Goal: Task Accomplishment & Management: Manage account settings

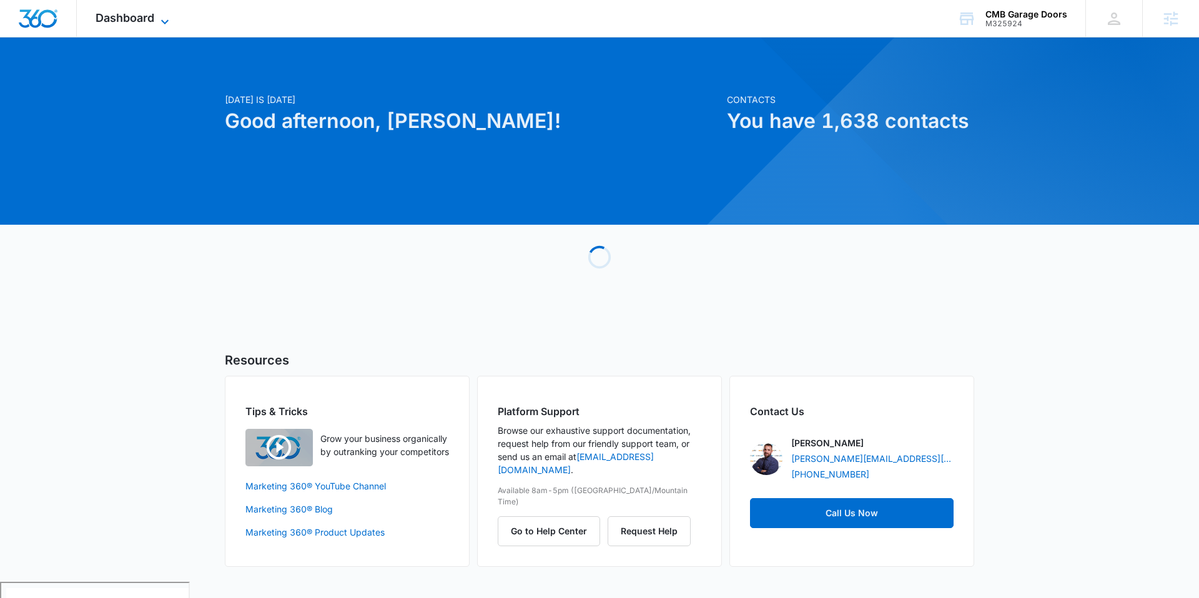
click at [127, 19] on span "Dashboard" at bounding box center [125, 17] width 59 height 13
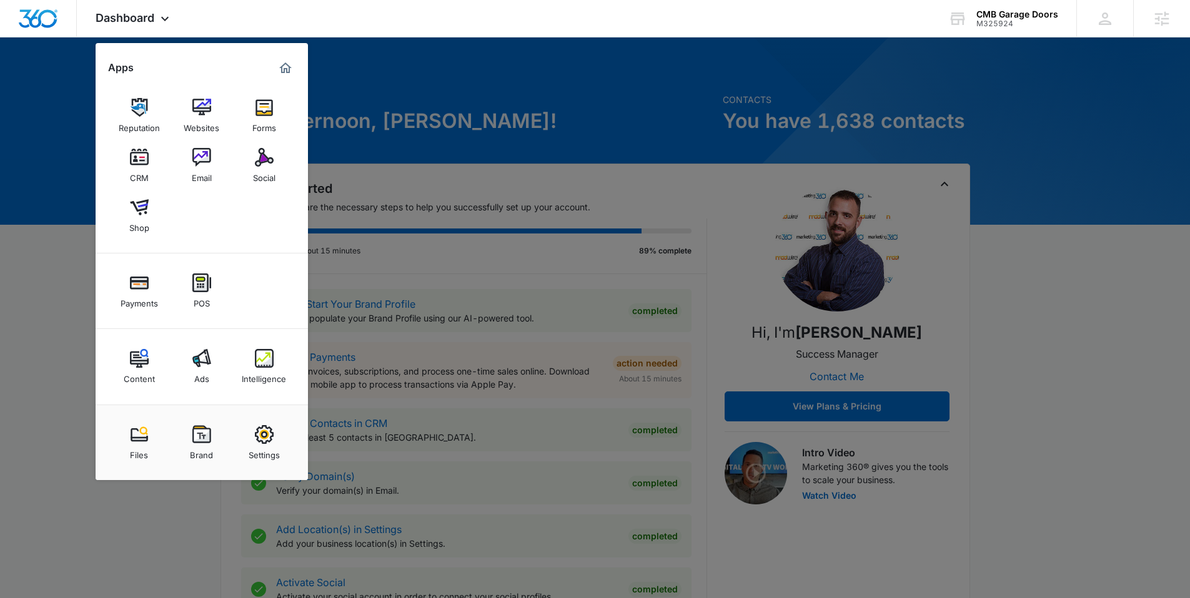
click at [244, 360] on link "Intelligence" at bounding box center [263, 366] width 47 height 47
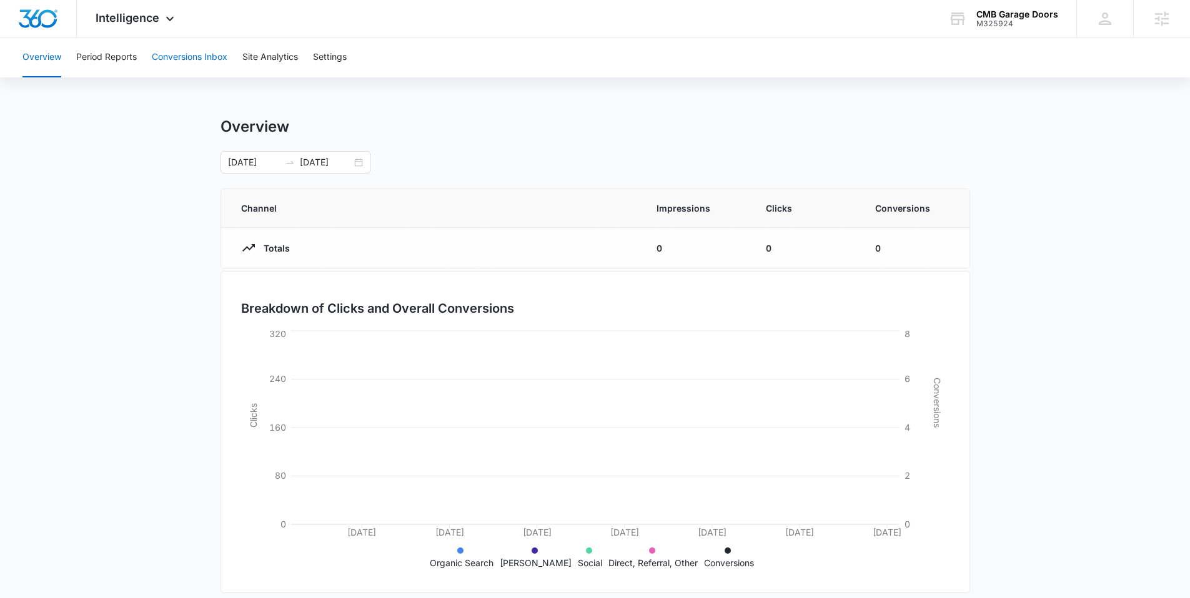
click at [187, 65] on button "Conversions Inbox" at bounding box center [190, 57] width 76 height 40
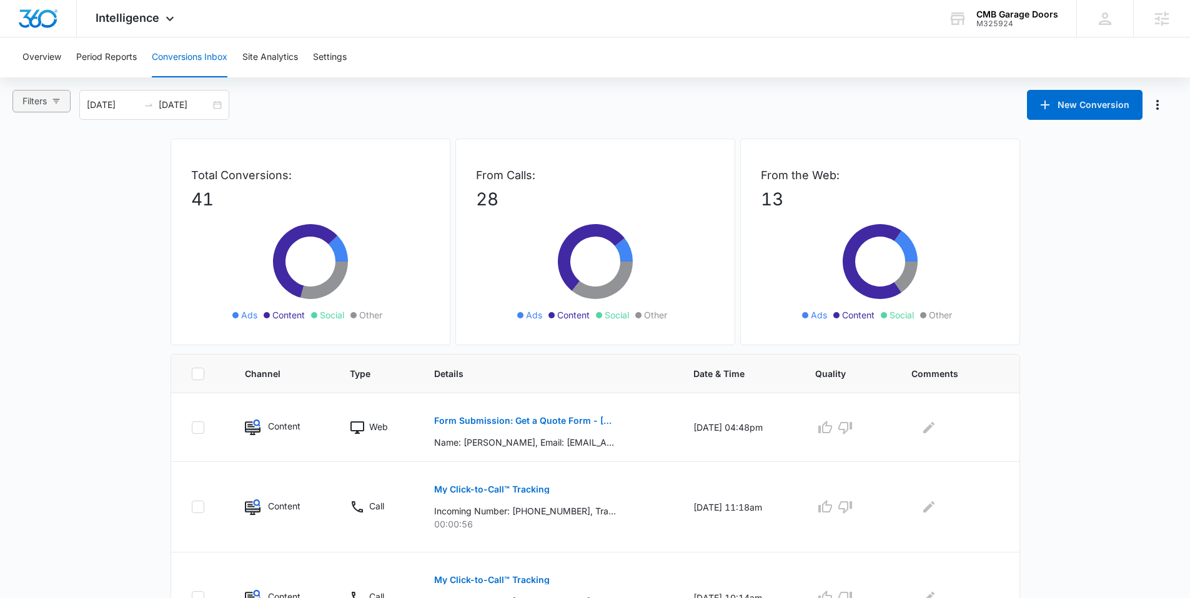
click at [53, 98] on icon "button" at bounding box center [56, 101] width 9 height 9
click at [20, 310] on input "Calls Only" at bounding box center [24, 308] width 10 height 10
radio input "true"
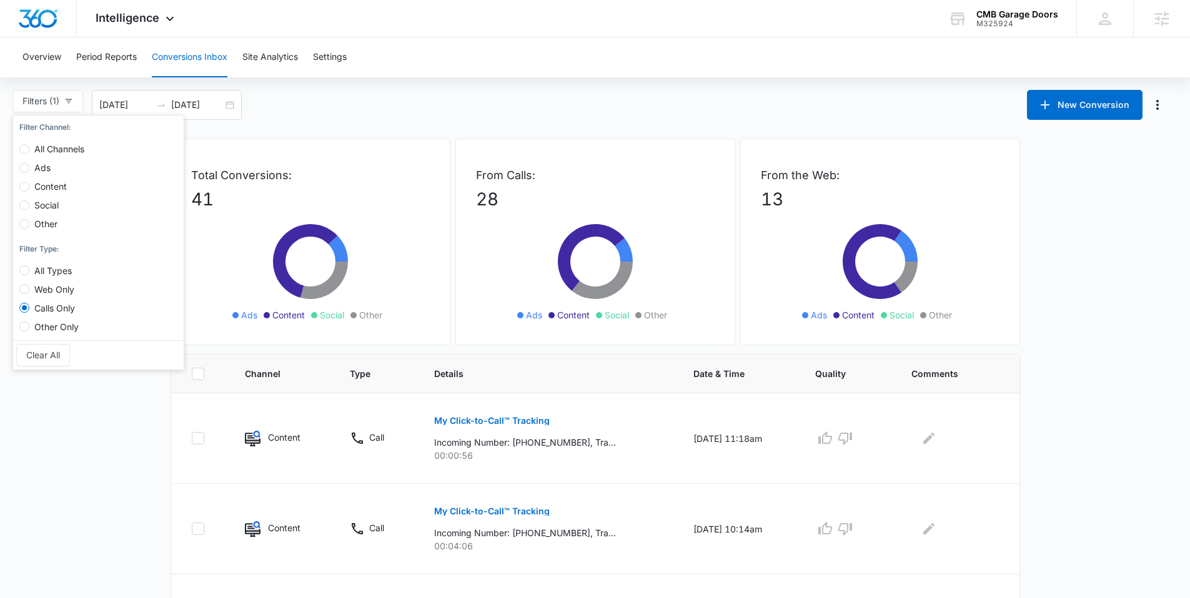
click at [249, 62] on button "Site Analytics" at bounding box center [270, 57] width 56 height 40
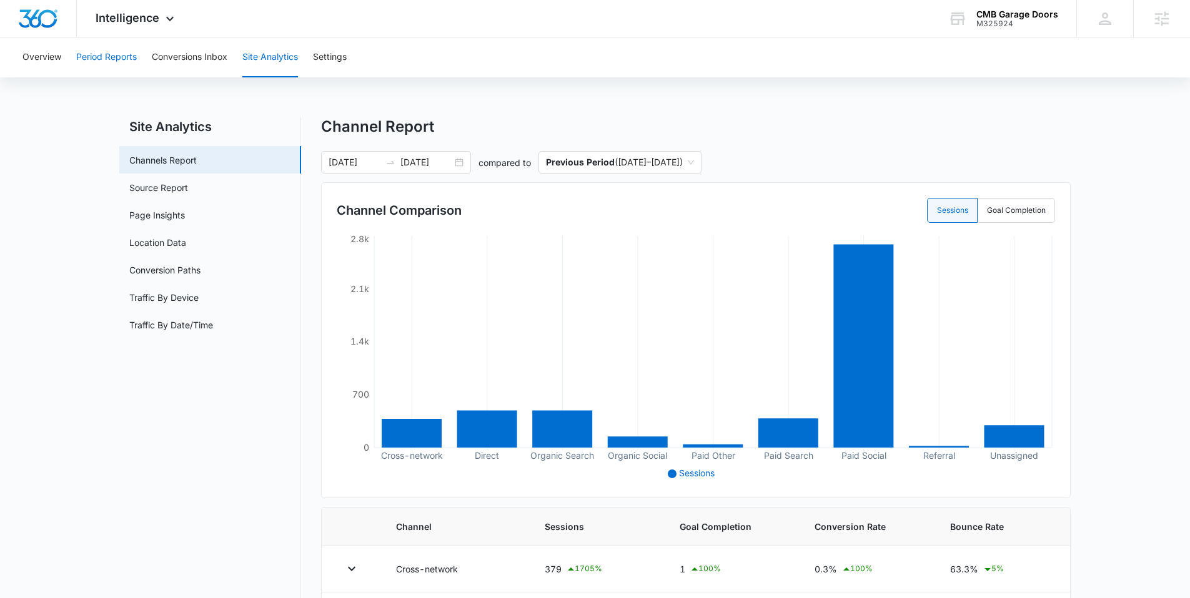
click at [89, 60] on button "Period Reports" at bounding box center [106, 57] width 61 height 40
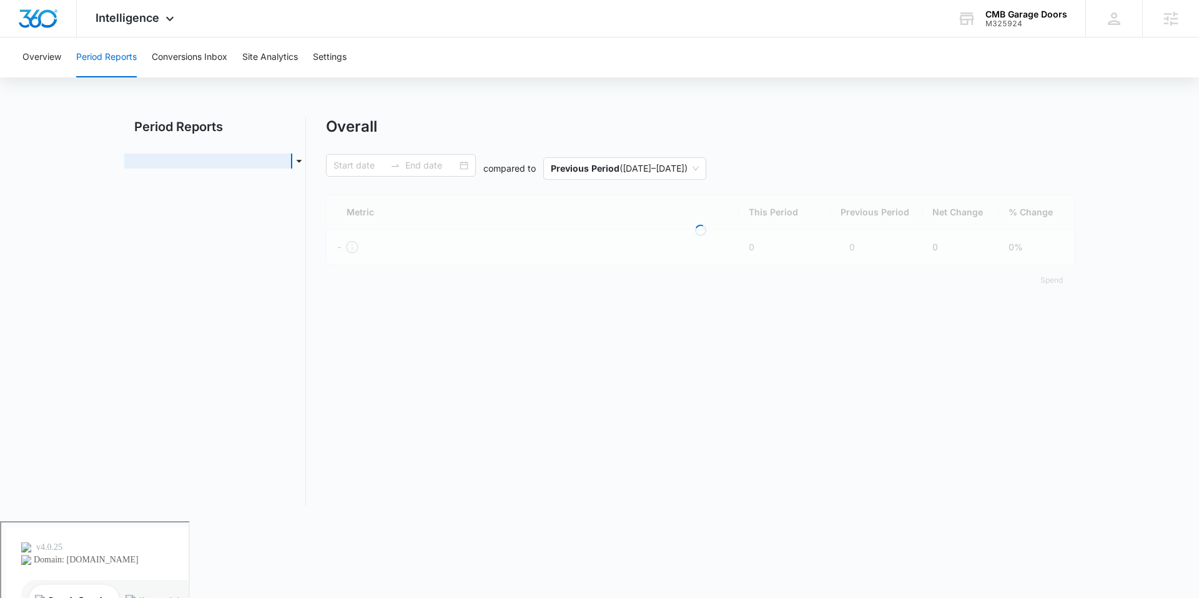
type input "06/07/2025"
type input "08/06/2025"
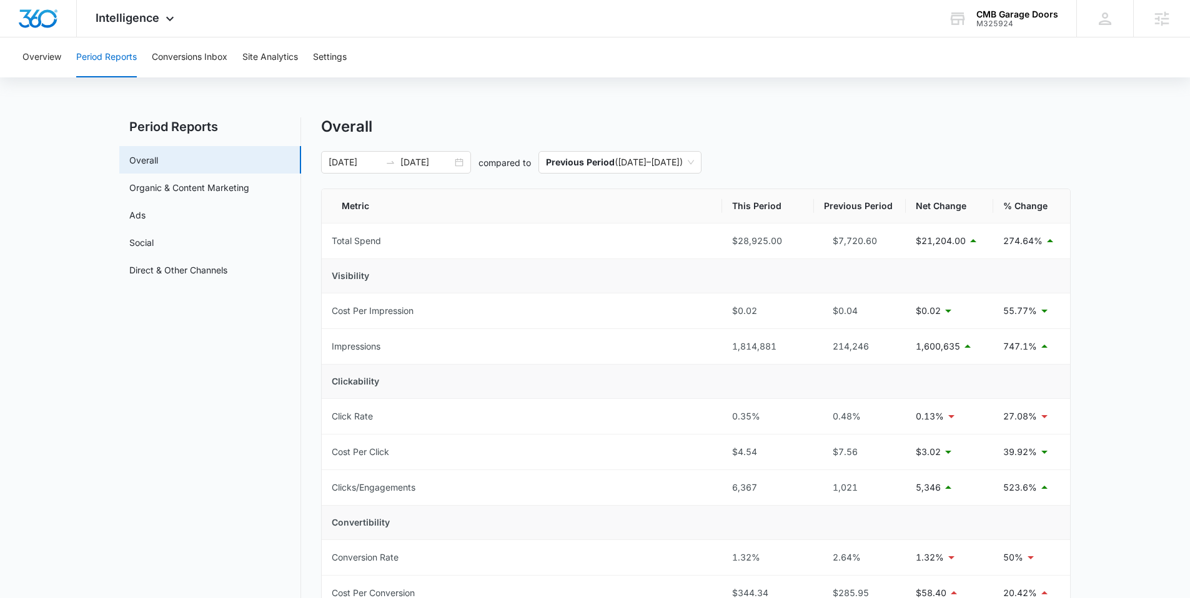
click at [9, 58] on div "Overview Period Reports Conversions Inbox Site Analytics Settings" at bounding box center [595, 57] width 1190 height 40
click at [23, 58] on button "Overview" at bounding box center [41, 57] width 39 height 40
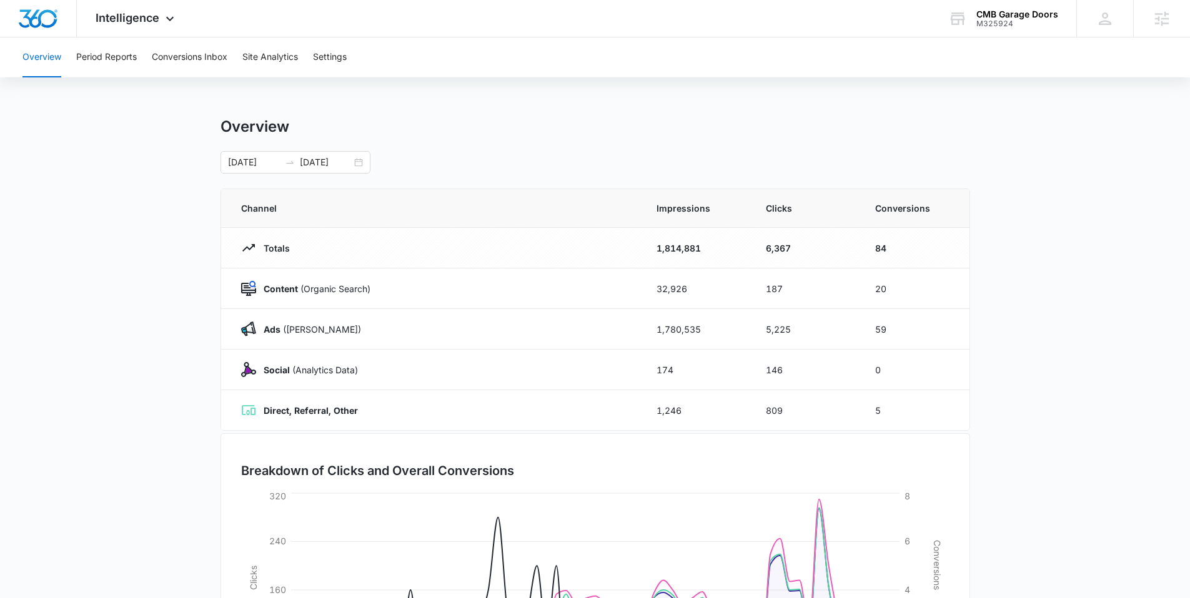
click at [372, 48] on div "Overview Period Reports Conversions Inbox Site Analytics Settings" at bounding box center [595, 57] width 1160 height 40
click at [330, 54] on button "Settings" at bounding box center [330, 57] width 34 height 40
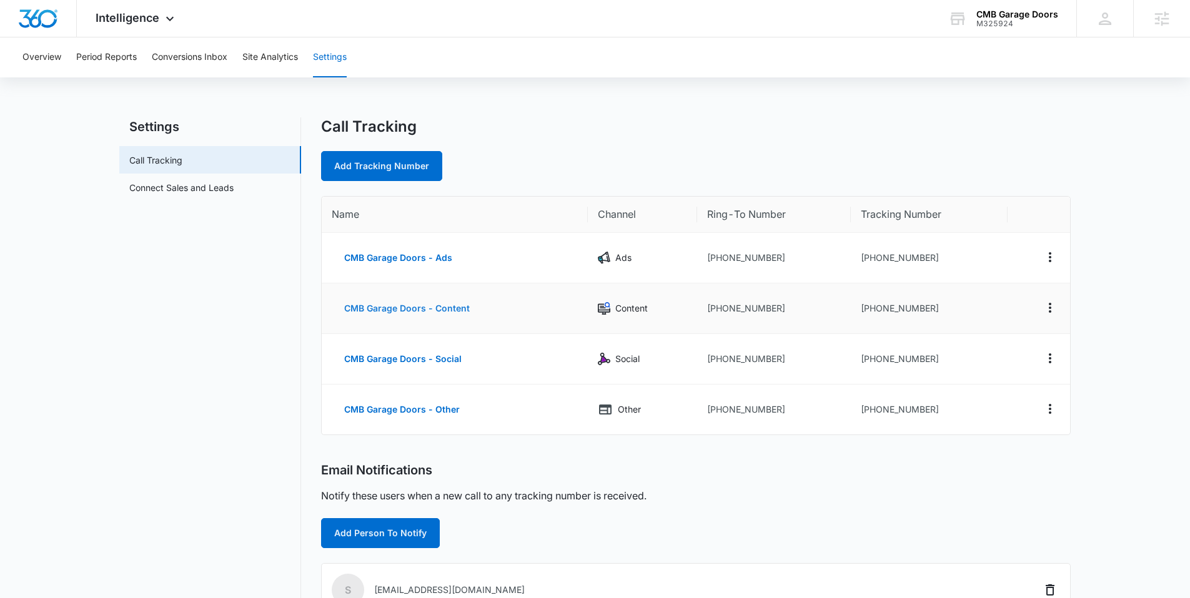
click at [437, 307] on button "CMB Garage Doors - Content" at bounding box center [407, 309] width 151 height 30
select select "CONTENT"
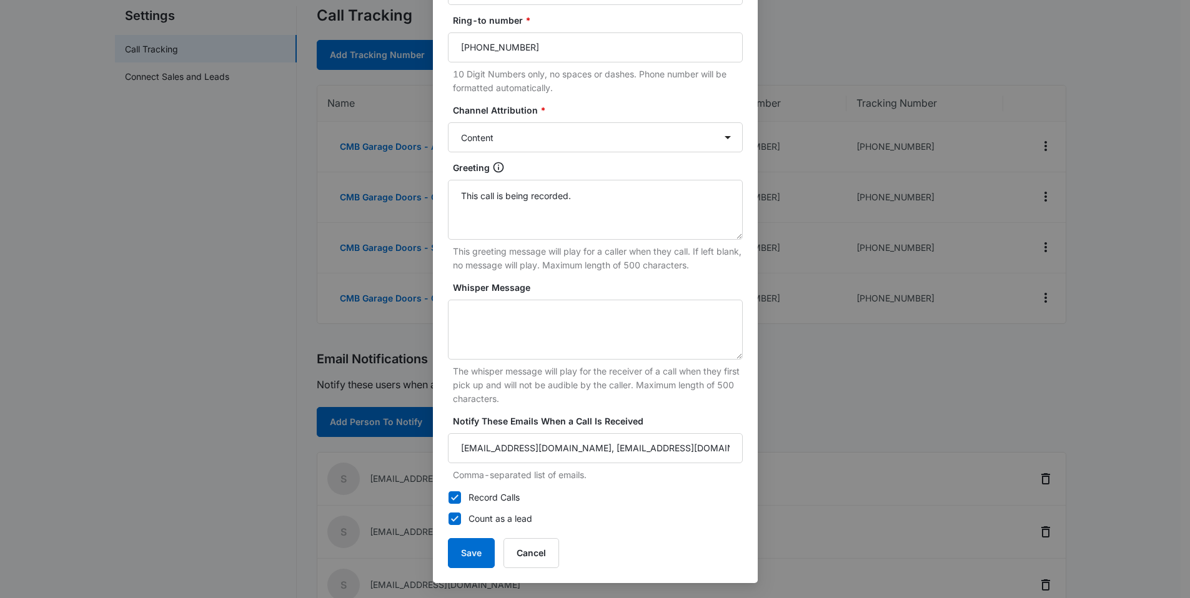
scroll to position [392, 0]
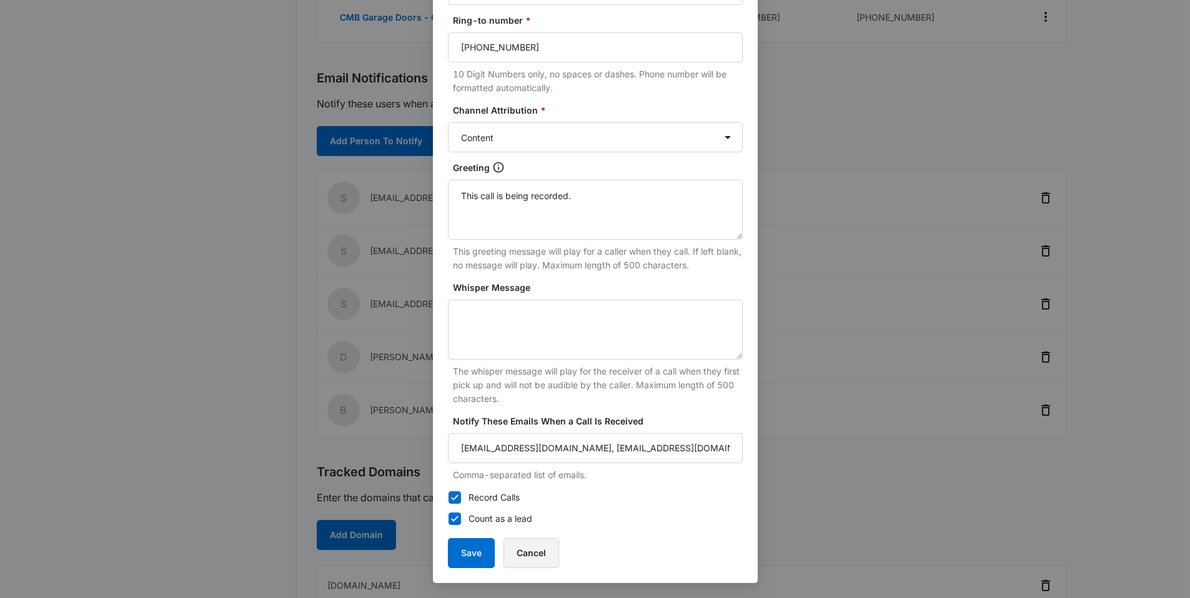
click at [525, 556] on button "Cancel" at bounding box center [531, 553] width 56 height 30
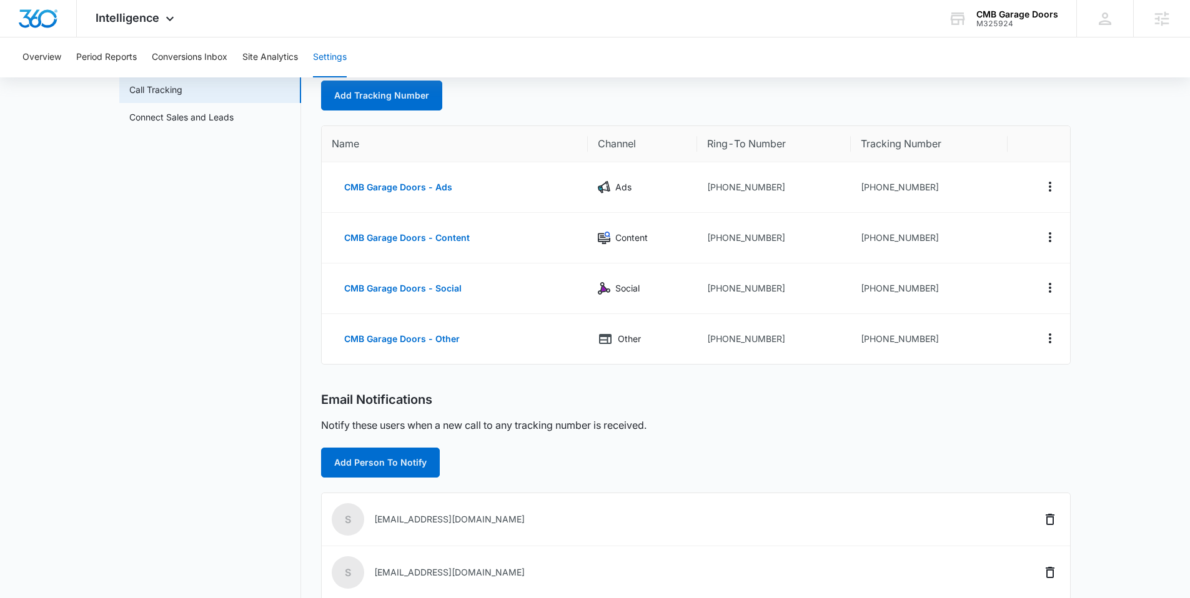
scroll to position [0, 0]
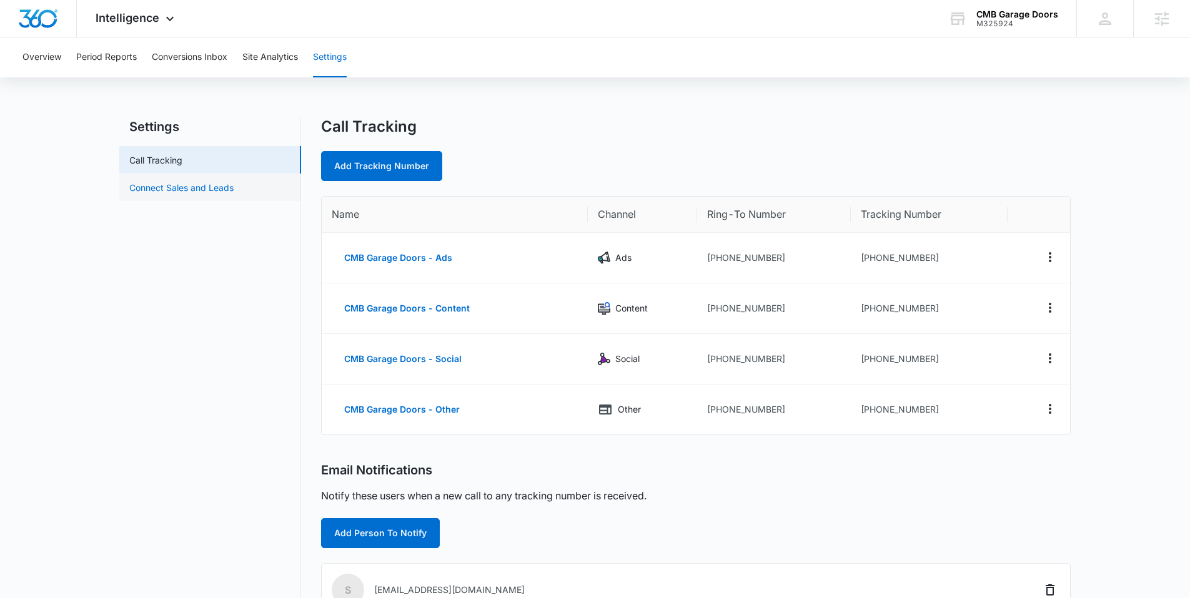
click at [208, 194] on link "Connect Sales and Leads" at bounding box center [181, 187] width 104 height 13
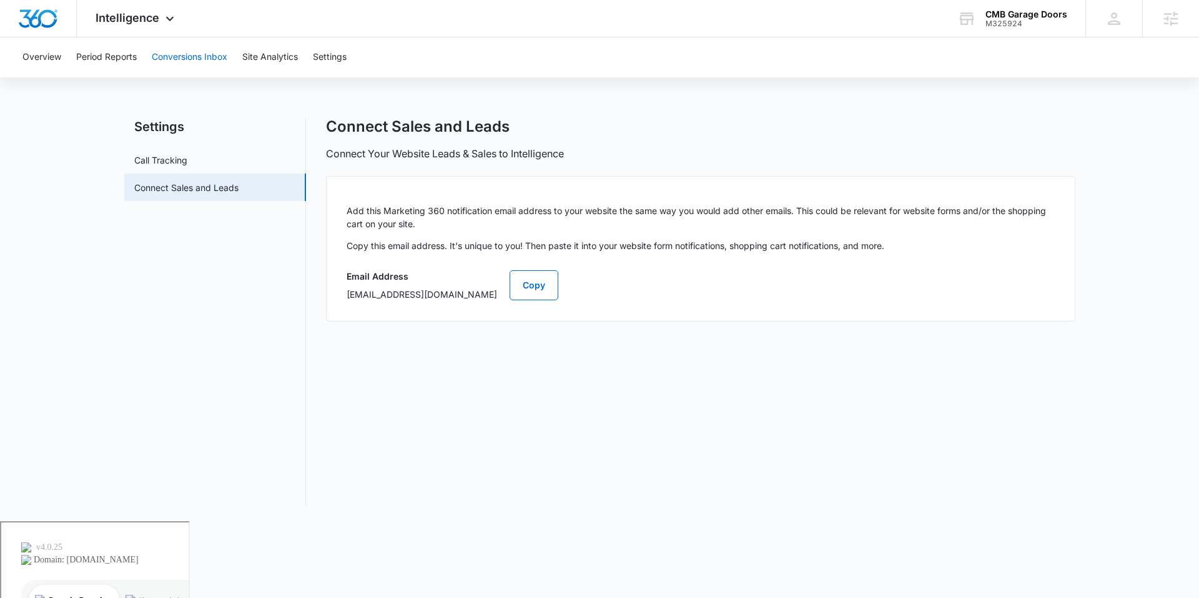
click at [186, 70] on button "Conversions Inbox" at bounding box center [190, 57] width 76 height 40
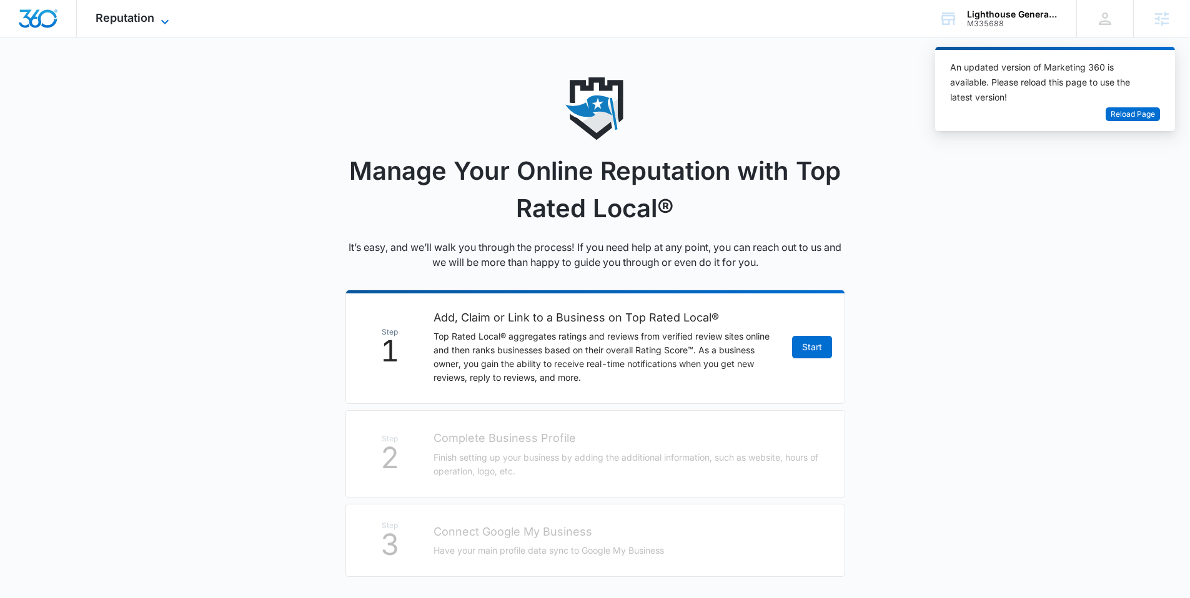
click at [146, 16] on span "Reputation" at bounding box center [125, 17] width 59 height 13
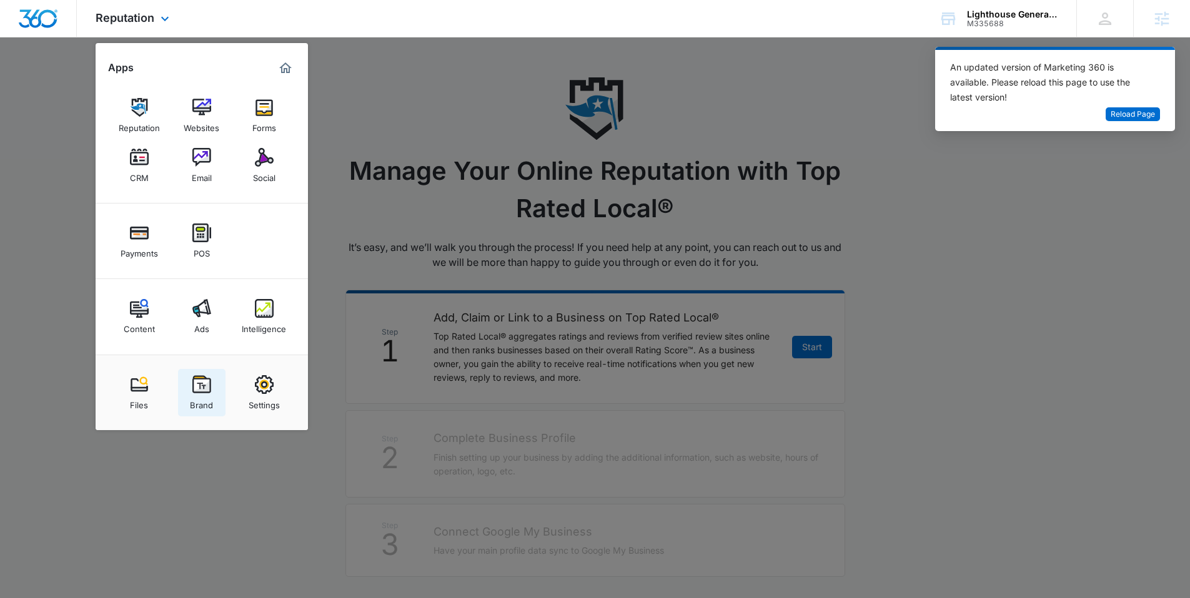
click at [209, 387] on img at bounding box center [201, 384] width 19 height 19
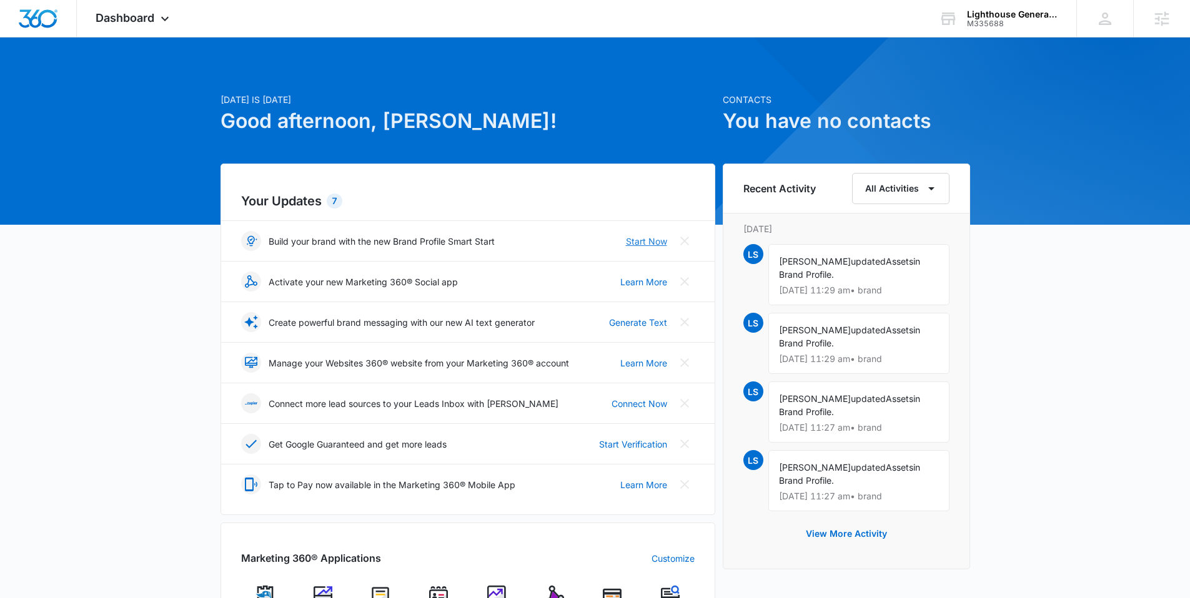
click at [643, 242] on link "Start Now" at bounding box center [646, 241] width 41 height 13
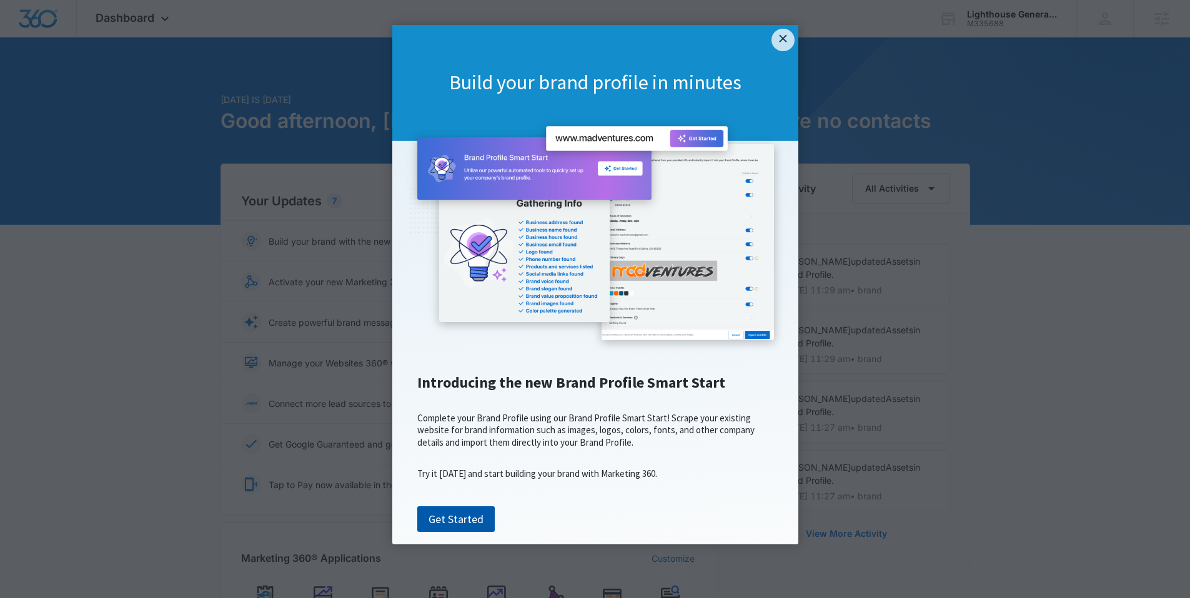
click at [454, 533] on link "Get Started" at bounding box center [455, 519] width 77 height 26
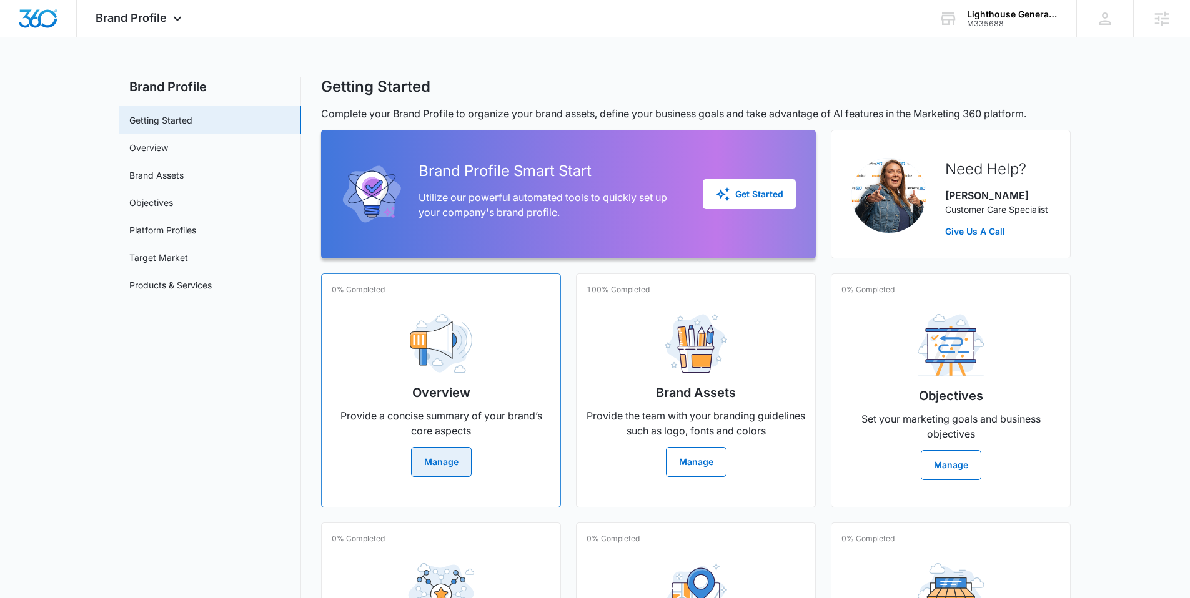
click at [438, 459] on button "Manage" at bounding box center [441, 462] width 61 height 30
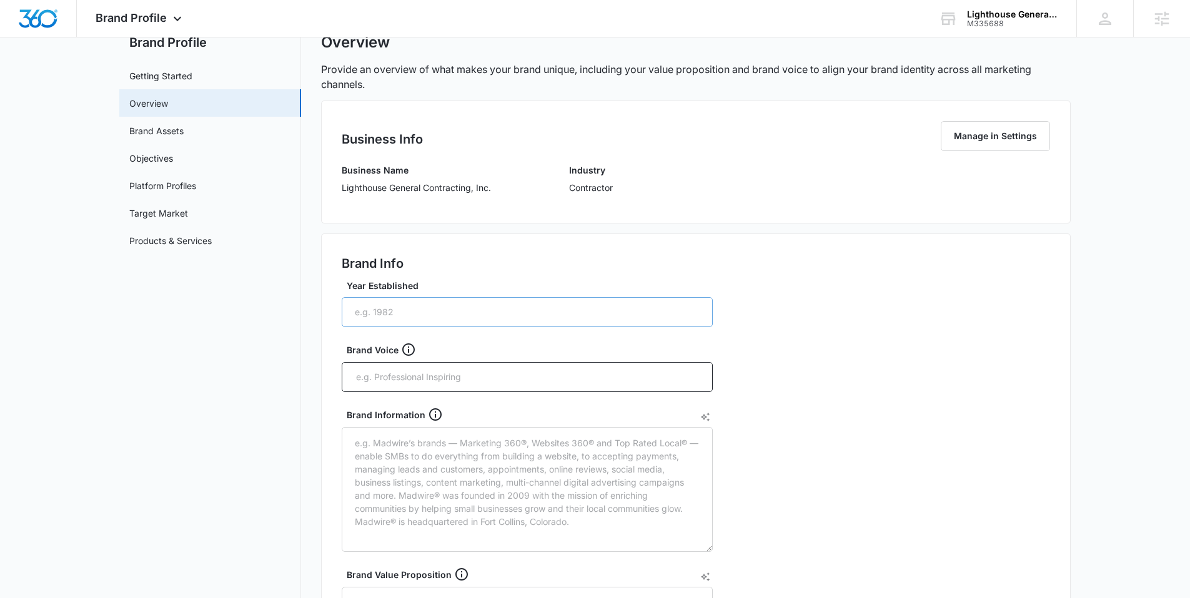
scroll to position [104, 0]
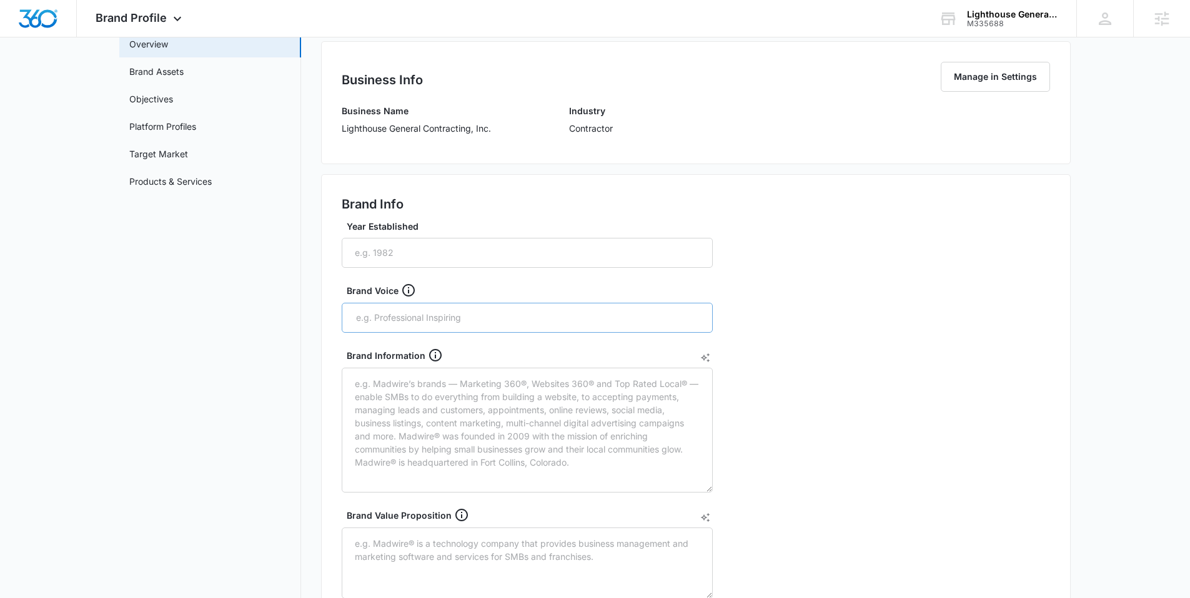
click at [405, 330] on div at bounding box center [527, 318] width 371 height 30
click at [402, 324] on input "text" at bounding box center [528, 318] width 347 height 19
type input "Professional;"
